Goal: Task Accomplishment & Management: Use online tool/utility

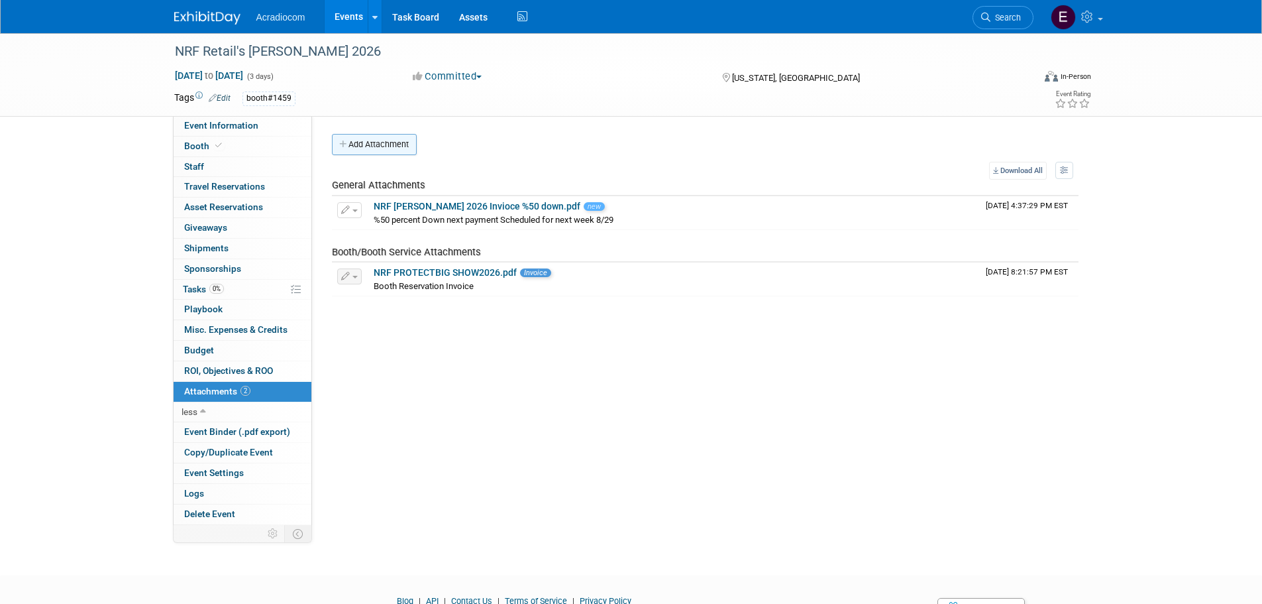
click at [397, 148] on button "Add Attachment" at bounding box center [374, 144] width 85 height 21
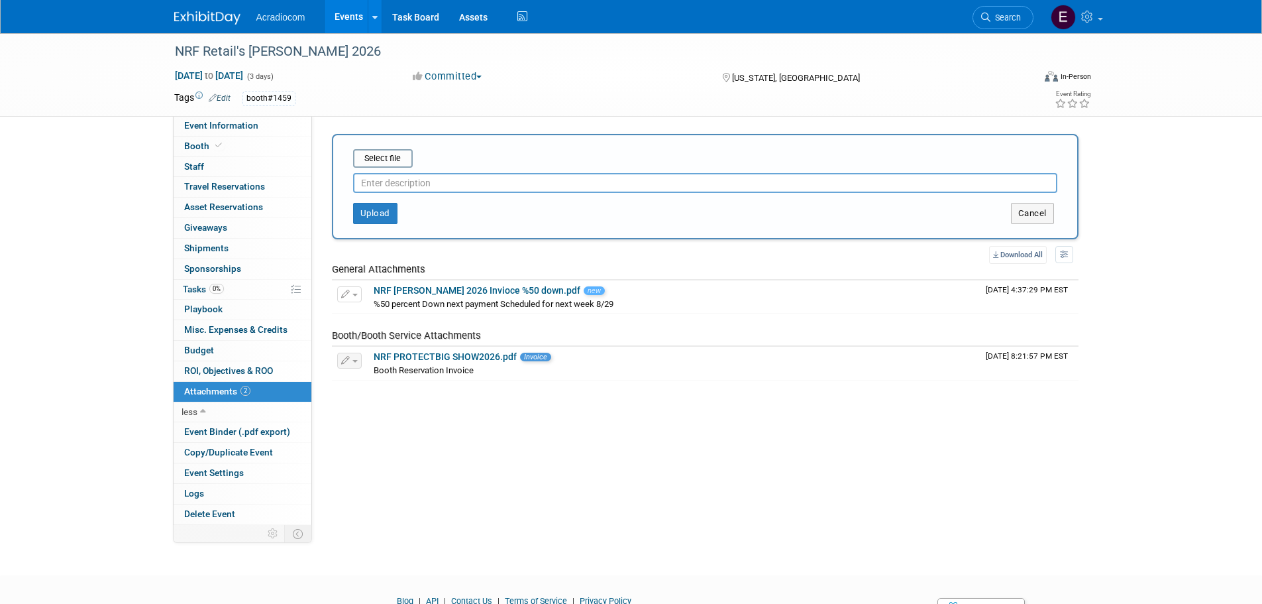
click at [407, 180] on input "text" at bounding box center [705, 183] width 704 height 20
type input "Contract"
click at [394, 164] on input "file" at bounding box center [333, 158] width 158 height 16
click at [381, 213] on button "Upload" at bounding box center [375, 213] width 44 height 21
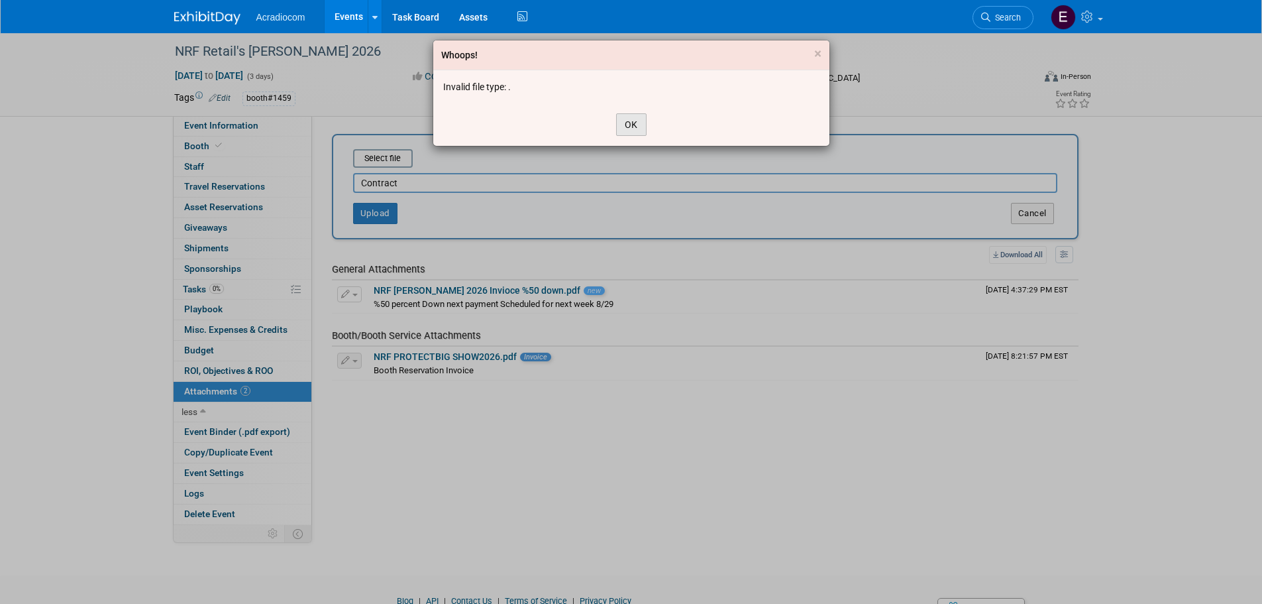
click at [624, 119] on button "OK" at bounding box center [631, 124] width 30 height 23
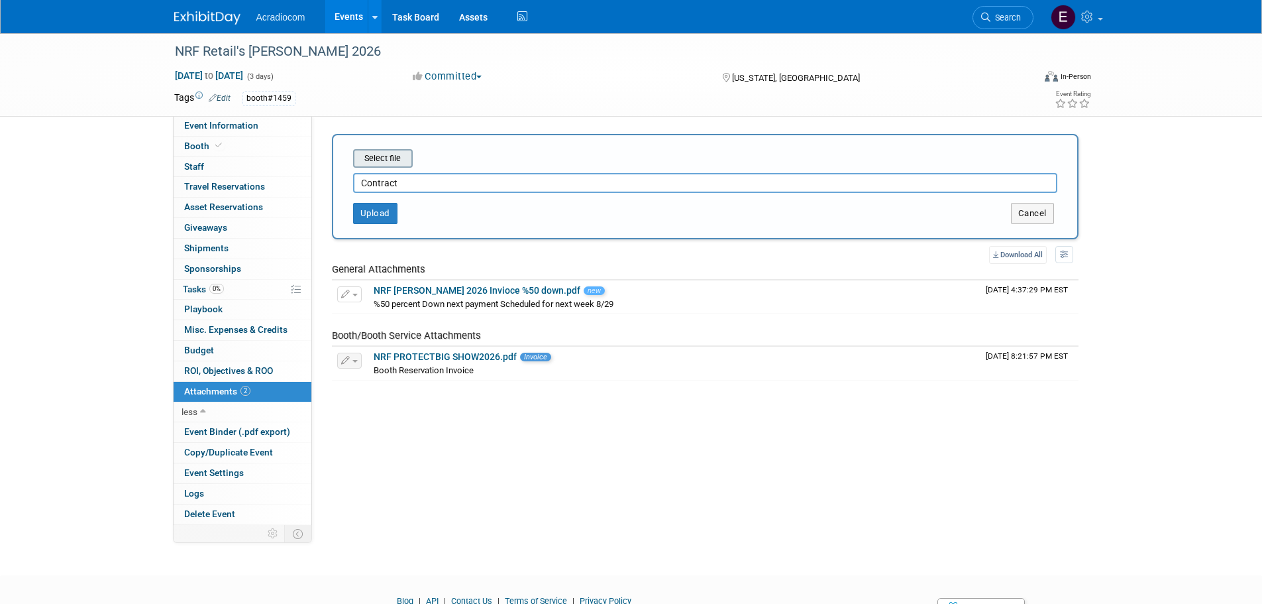
click at [400, 164] on input "file" at bounding box center [333, 158] width 158 height 16
type input "C:\fakepath\NRF BIGSHOW 26 contract.pdf"
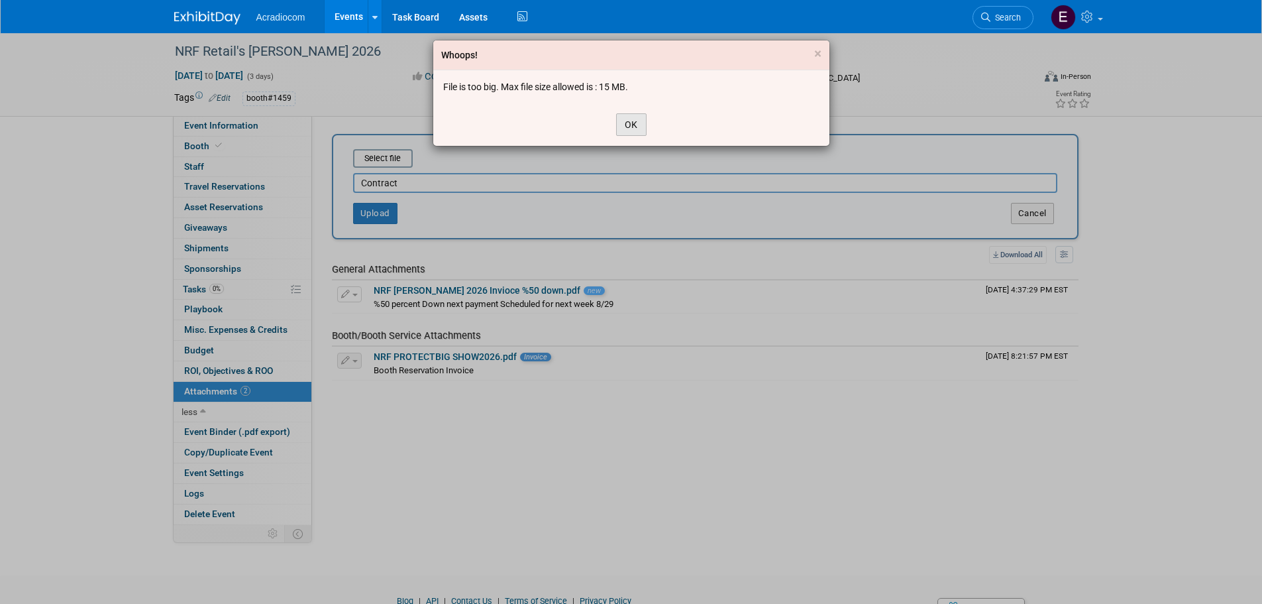
click at [643, 126] on button "OK" at bounding box center [631, 124] width 30 height 23
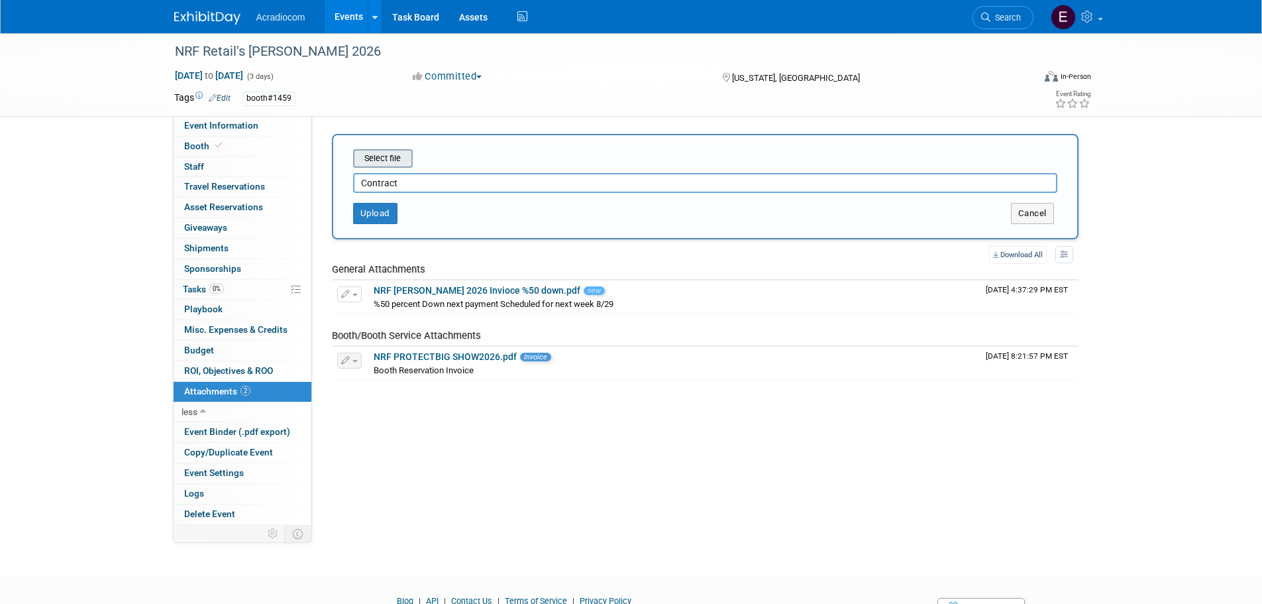
click at [383, 164] on input "file" at bounding box center [333, 158] width 158 height 16
type input "C:\fakepath\NRF BIGSHOW 26 contract.pdf"
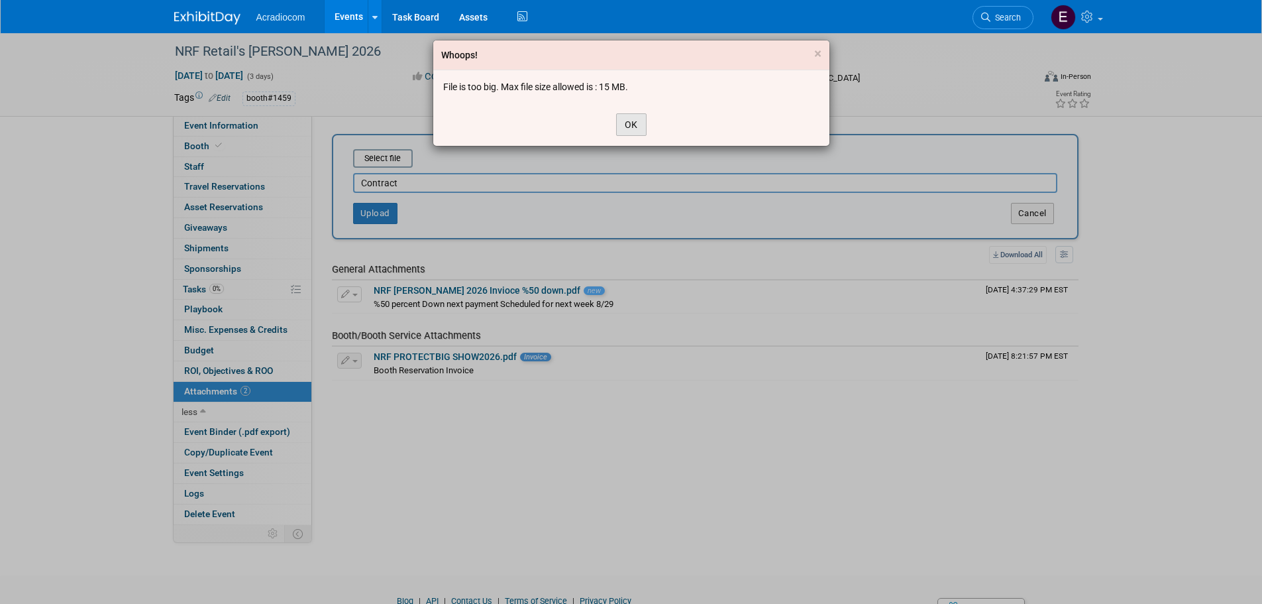
click at [626, 123] on button "OK" at bounding box center [631, 124] width 30 height 23
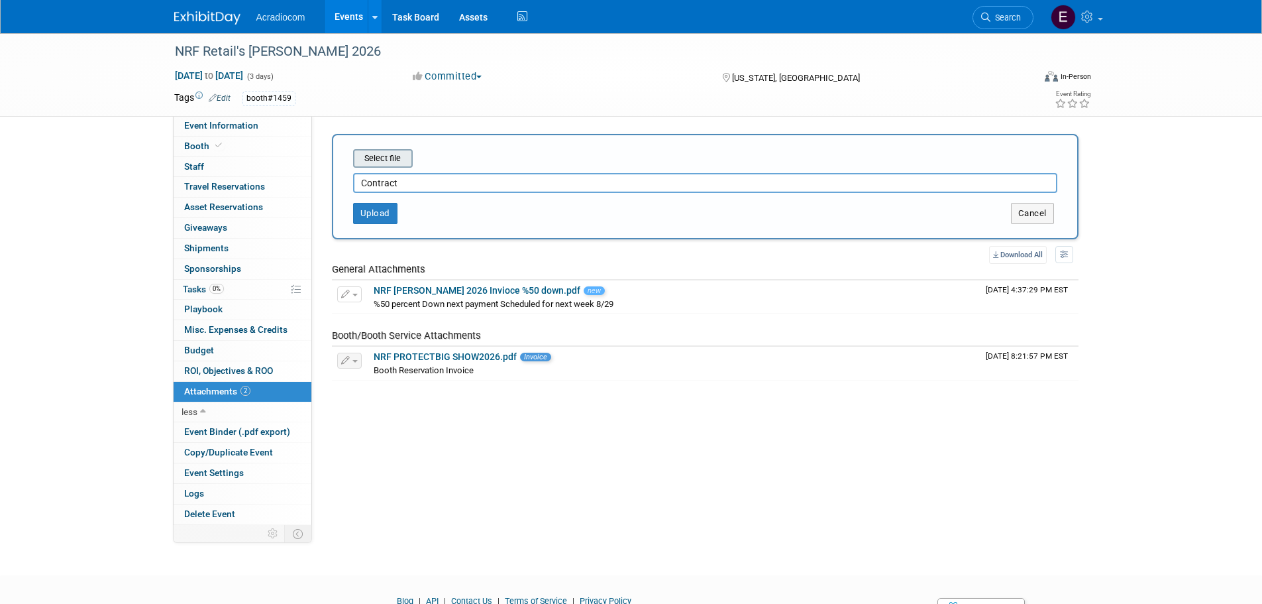
click at [403, 166] on input "file" at bounding box center [333, 158] width 158 height 16
type input "C:\fakepath\NRF BIGSHOW 26 contract.pdf"
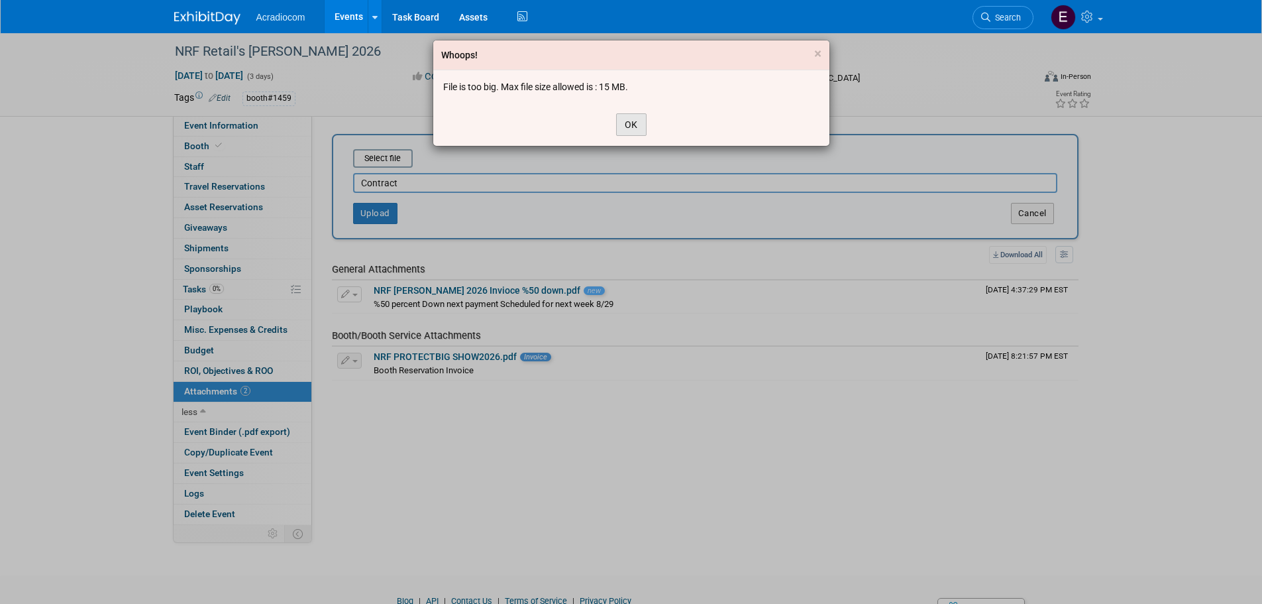
click at [643, 117] on button "OK" at bounding box center [631, 124] width 30 height 23
